Goal: Task Accomplishment & Management: Manage account settings

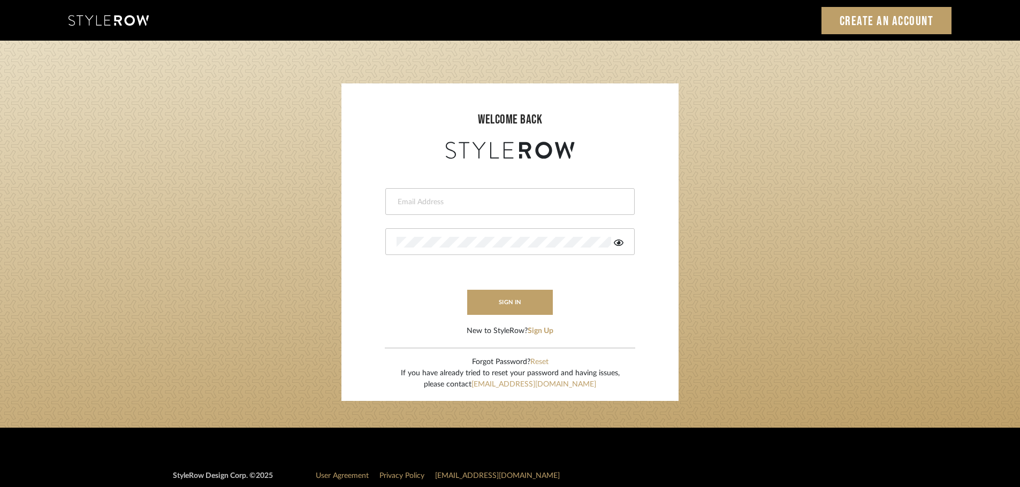
click at [470, 205] on input "email" at bounding box center [508, 202] width 224 height 11
type input "[EMAIL_ADDRESS][DOMAIN_NAME]"
click at [454, 248] on div at bounding box center [509, 241] width 249 height 27
click at [616, 248] on div at bounding box center [509, 241] width 249 height 27
click at [623, 239] on icon at bounding box center [619, 243] width 10 height 9
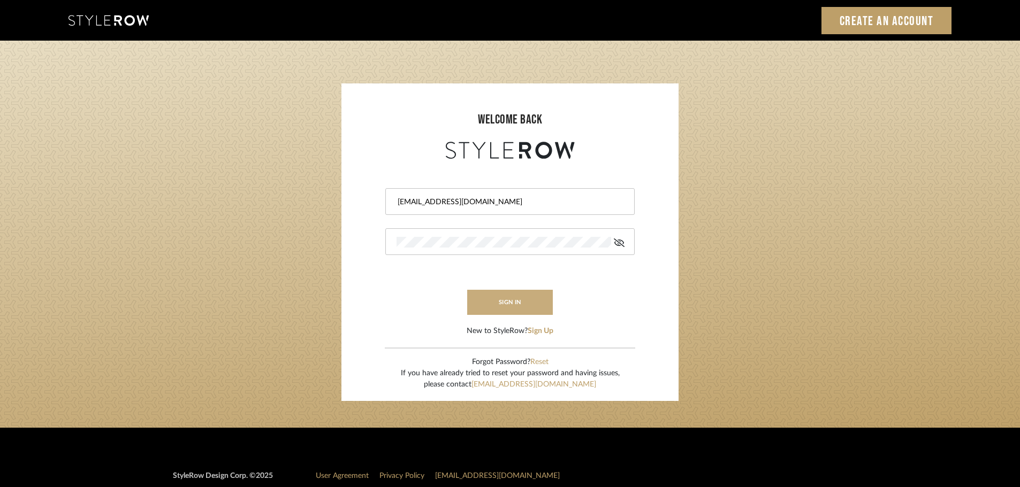
click at [521, 294] on button "sign in" at bounding box center [510, 302] width 86 height 25
click at [515, 296] on button "sign in" at bounding box center [510, 302] width 86 height 25
click at [433, 300] on form "[EMAIL_ADDRESS][DOMAIN_NAME] Authorization failed. Invalid user or password. si…" at bounding box center [510, 249] width 316 height 175
click at [507, 304] on button "sign in" at bounding box center [510, 302] width 86 height 25
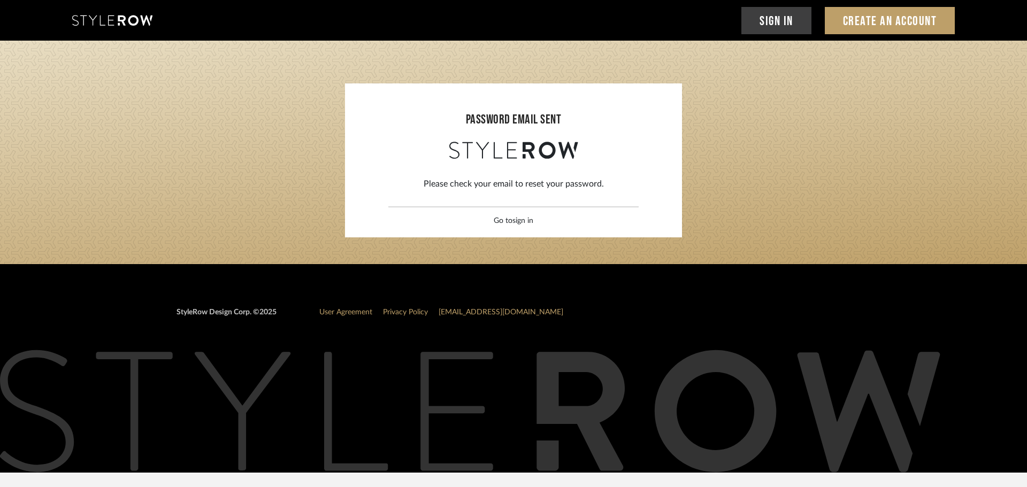
click at [532, 219] on link "sign in" at bounding box center [522, 220] width 21 height 7
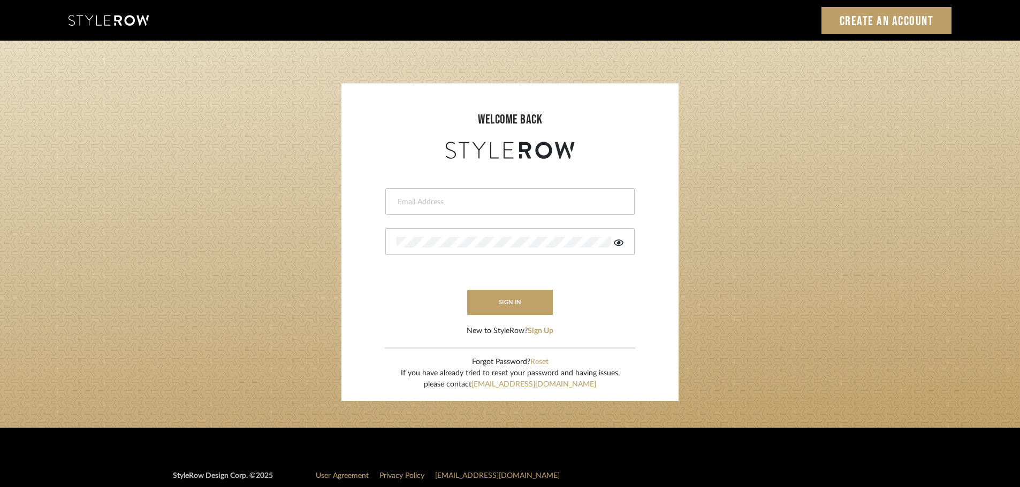
click at [458, 206] on input "email" at bounding box center [508, 202] width 224 height 11
click at [624, 245] on div at bounding box center [509, 241] width 249 height 27
click at [624, 244] on div at bounding box center [509, 241] width 249 height 27
click at [622, 243] on icon at bounding box center [619, 243] width 10 height 9
click at [526, 293] on button "sign in" at bounding box center [510, 302] width 86 height 25
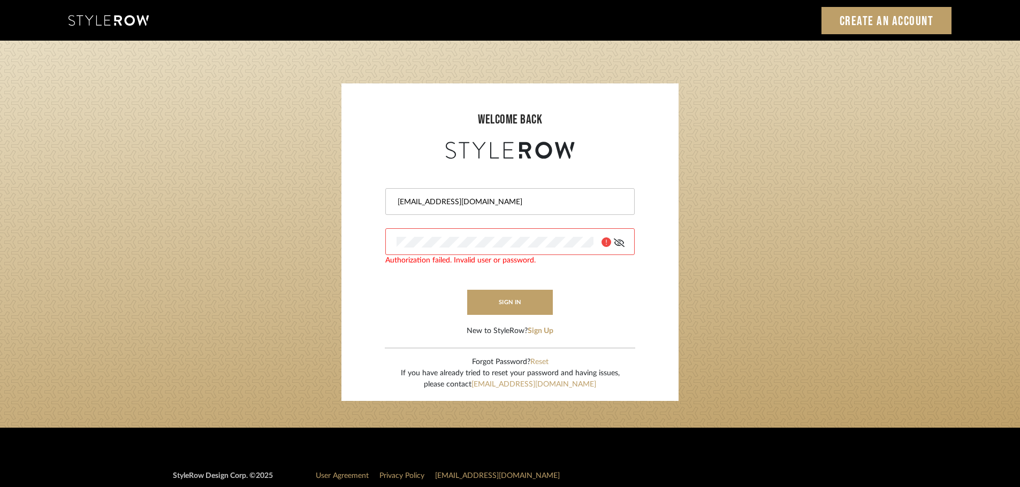
click at [415, 308] on form "[EMAIL_ADDRESS][DOMAIN_NAME] Authorization failed. Invalid user or password. si…" at bounding box center [510, 249] width 316 height 175
click at [518, 280] on form "[EMAIL_ADDRESS][DOMAIN_NAME] Authorization failed. Invalid user or password. si…" at bounding box center [510, 249] width 316 height 175
click at [511, 297] on button "sign in" at bounding box center [510, 302] width 86 height 25
click at [447, 235] on div at bounding box center [509, 241] width 249 height 27
click at [555, 192] on div "[EMAIL_ADDRESS][DOMAIN_NAME]" at bounding box center [509, 201] width 249 height 27
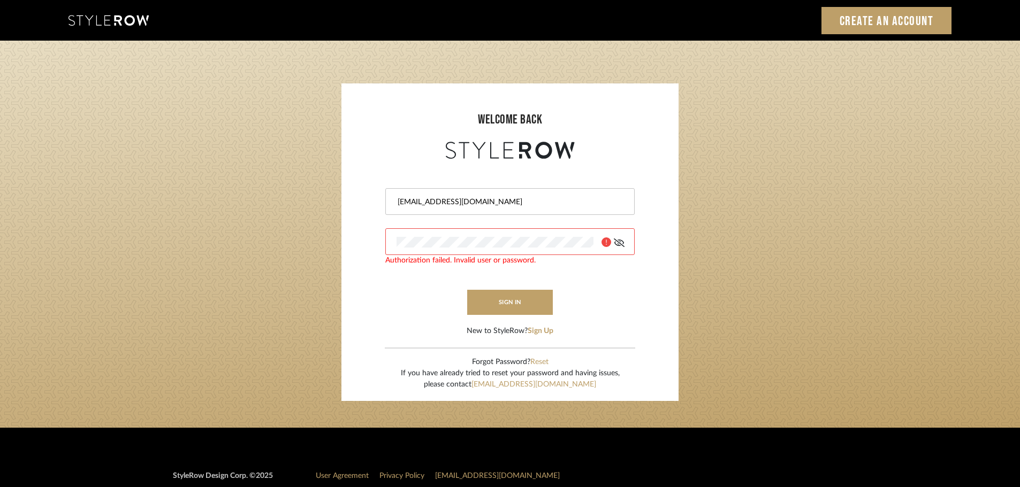
click at [550, 200] on input "[EMAIL_ADDRESS][DOMAIN_NAME]" at bounding box center [508, 202] width 224 height 11
type input "[EMAIL_ADDRESS][DOMAIN_NAME]"
click at [502, 236] on div at bounding box center [509, 241] width 249 height 27
click at [542, 298] on button "sign in" at bounding box center [510, 302] width 86 height 25
click at [583, 289] on form "[EMAIL_ADDRESS][DOMAIN_NAME] Authorization failed. Invalid user or password. si…" at bounding box center [510, 249] width 316 height 175
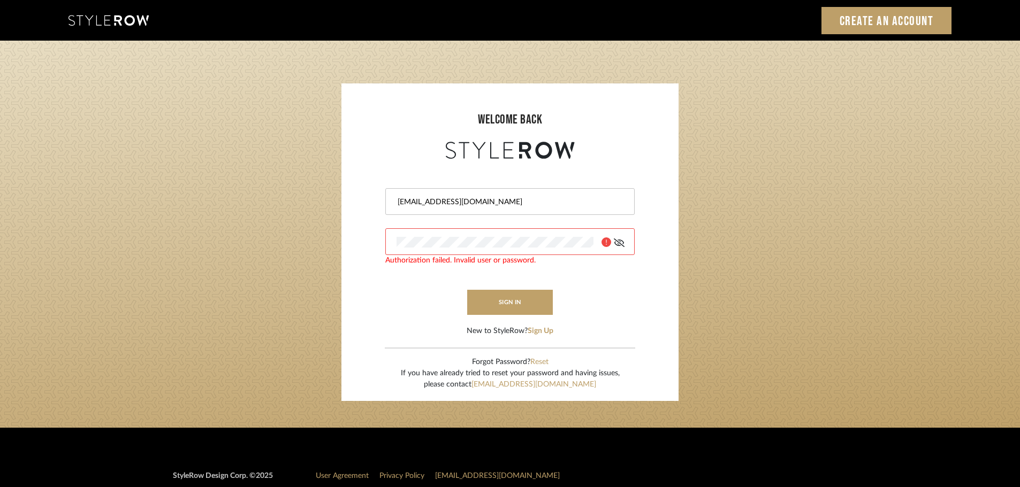
click at [621, 240] on icon at bounding box center [619, 243] width 11 height 9
click at [621, 241] on icon at bounding box center [619, 243] width 10 height 6
click at [539, 248] on div at bounding box center [509, 241] width 249 height 27
click at [559, 282] on form "[EMAIL_ADDRESS][DOMAIN_NAME] Authorization failed. Invalid user or password. si…" at bounding box center [510, 249] width 316 height 175
click at [529, 300] on button "sign in" at bounding box center [510, 302] width 86 height 25
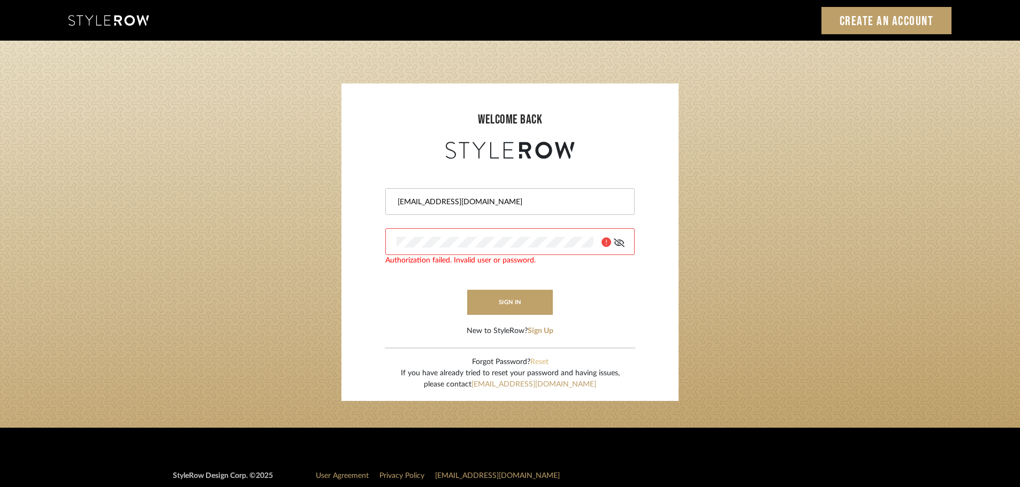
click at [543, 360] on button "Reset" at bounding box center [539, 362] width 18 height 11
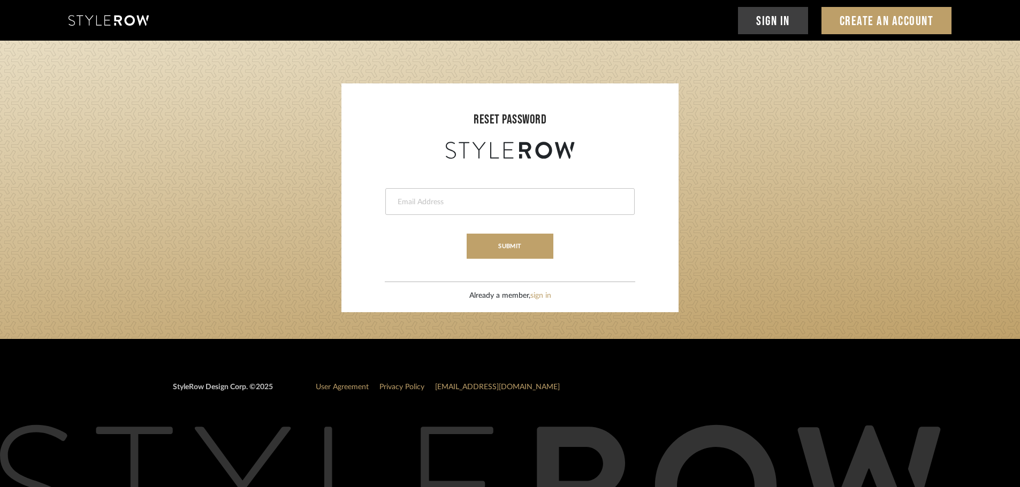
click at [493, 197] on input "email" at bounding box center [508, 202] width 224 height 11
click at [380, 238] on form "This field is required submit" at bounding box center [510, 210] width 316 height 97
click at [431, 202] on input "email" at bounding box center [500, 202] width 209 height 11
type input "[EMAIL_ADDRESS][DOMAIN_NAME]"
click at [436, 246] on form "[EMAIL_ADDRESS][DOMAIN_NAME] submit" at bounding box center [510, 210] width 316 height 97
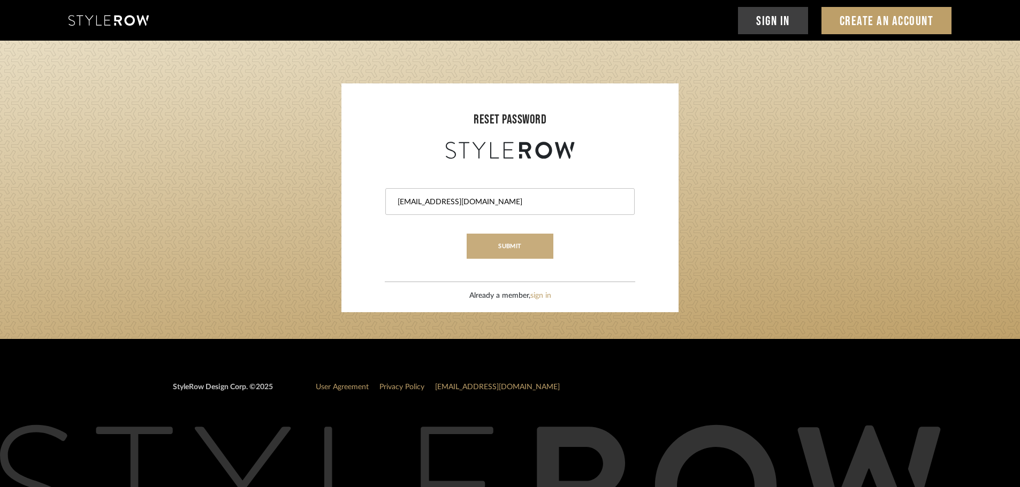
click at [499, 244] on button "submit" at bounding box center [509, 246] width 86 height 25
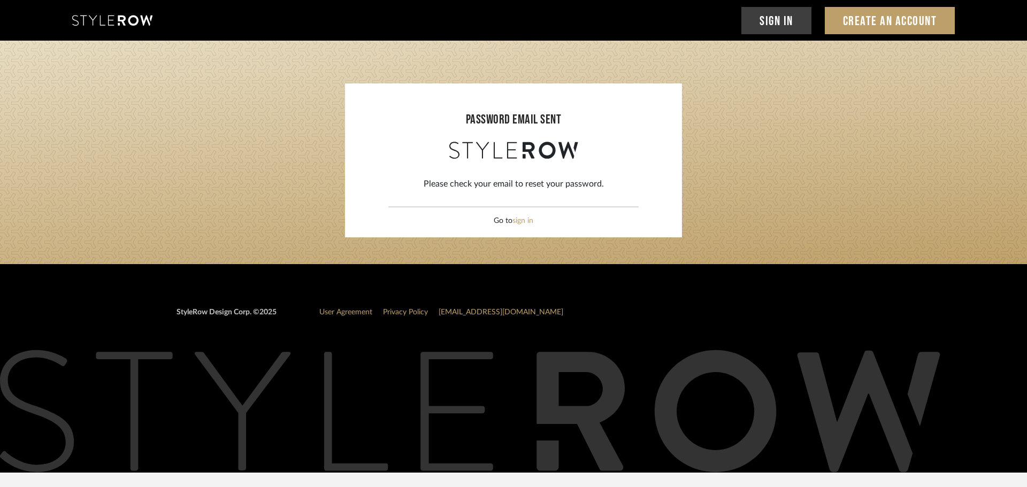
click at [431, 217] on div "Please check your email to reset your password. Go to sign in" at bounding box center [514, 194] width 316 height 65
click at [521, 223] on link "sign in" at bounding box center [522, 220] width 21 height 7
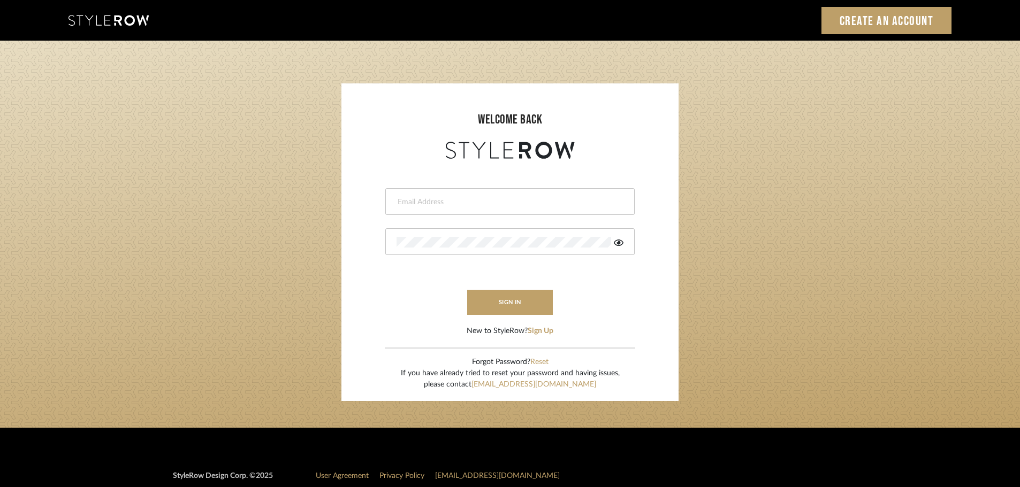
click at [162, 118] on login-page "welcome back This field is required This field is required sign in New to Style…" at bounding box center [510, 234] width 1020 height 387
click at [797, 153] on login-page "welcome back This field is required This field is required sign in New to Style…" at bounding box center [510, 234] width 1020 height 387
click at [541, 207] on input "email" at bounding box center [508, 202] width 224 height 11
type input "[EMAIL_ADDRESS][DOMAIN_NAME]"
click at [619, 248] on fa-icon at bounding box center [619, 242] width 10 height 11
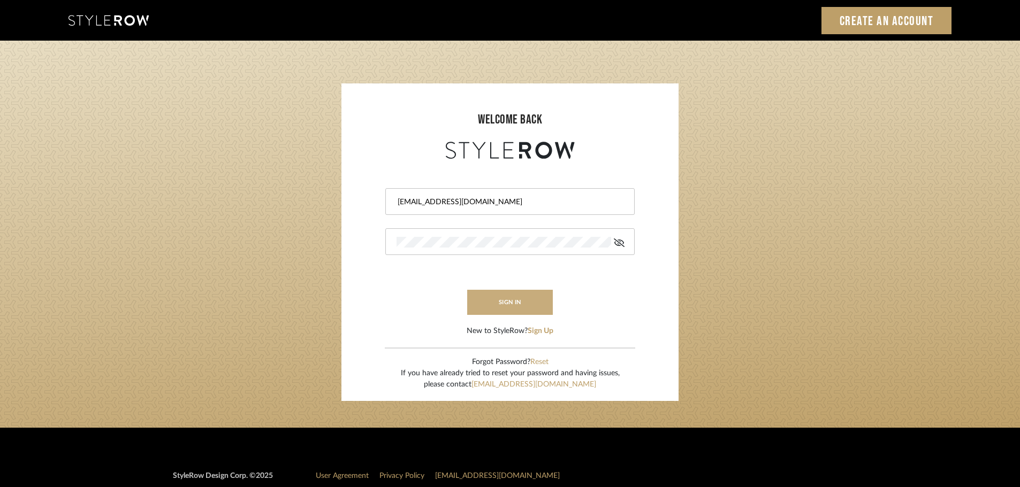
click at [491, 297] on button "sign in" at bounding box center [510, 302] width 86 height 25
click at [540, 205] on input "[EMAIL_ADDRESS][DOMAIN_NAME]" at bounding box center [508, 202] width 224 height 11
click at [414, 295] on form "[EMAIL_ADDRESS][DOMAIN_NAME] Authorization failed. Invalid user or password. si…" at bounding box center [510, 249] width 316 height 175
click at [527, 302] on button "sign in" at bounding box center [510, 302] width 86 height 25
click at [607, 310] on form "[EMAIL_ADDRESS][DOMAIN_NAME] Authorization failed. Invalid user or password. si…" at bounding box center [510, 249] width 316 height 175
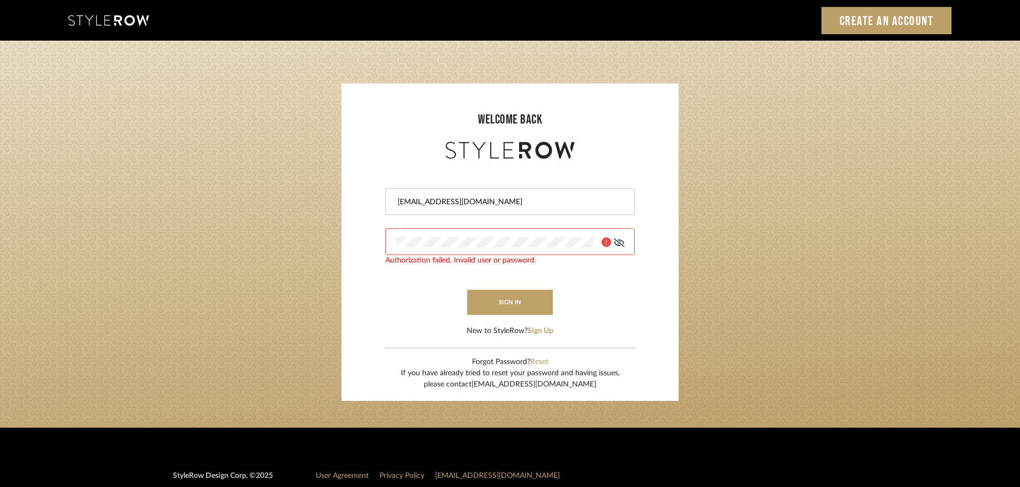
click at [564, 387] on link "[EMAIL_ADDRESS][DOMAIN_NAME]" at bounding box center [533, 384] width 125 height 7
drag, startPoint x: 573, startPoint y: 384, endPoint x: 496, endPoint y: 391, distance: 77.3
click at [496, 391] on sr-login "welcome back epeng@millwardarchitecturedesign.com Authorization failed. Invalid…" at bounding box center [509, 242] width 337 height 318
copy link "[EMAIL_ADDRESS][DOMAIN_NAME]"
click at [609, 381] on div "If you have already tried to reset your password and having issues, please cont…" at bounding box center [510, 379] width 219 height 22
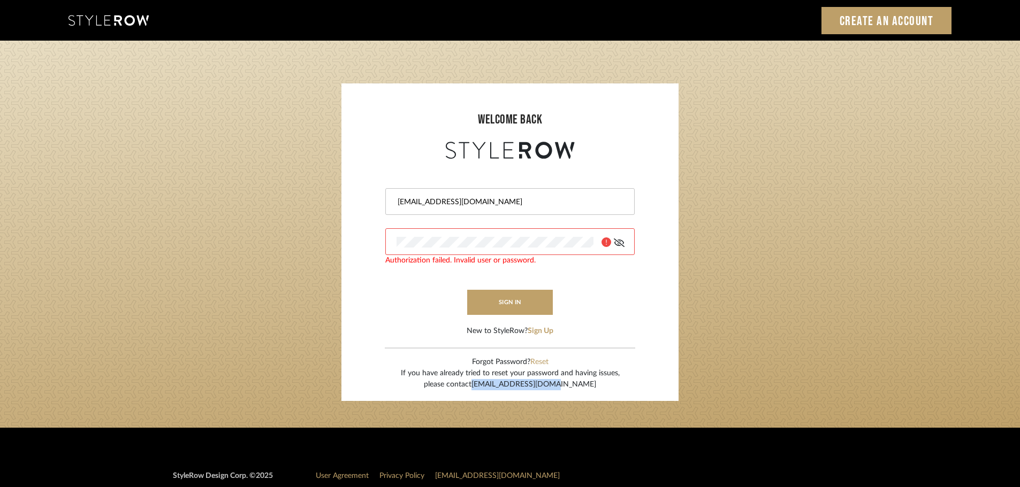
click at [552, 384] on link "[EMAIL_ADDRESS][DOMAIN_NAME]" at bounding box center [533, 384] width 125 height 7
click at [617, 377] on div "If you have already tried to reset your password and having issues, please cont…" at bounding box center [510, 379] width 219 height 22
